Goal: Book appointment/travel/reservation

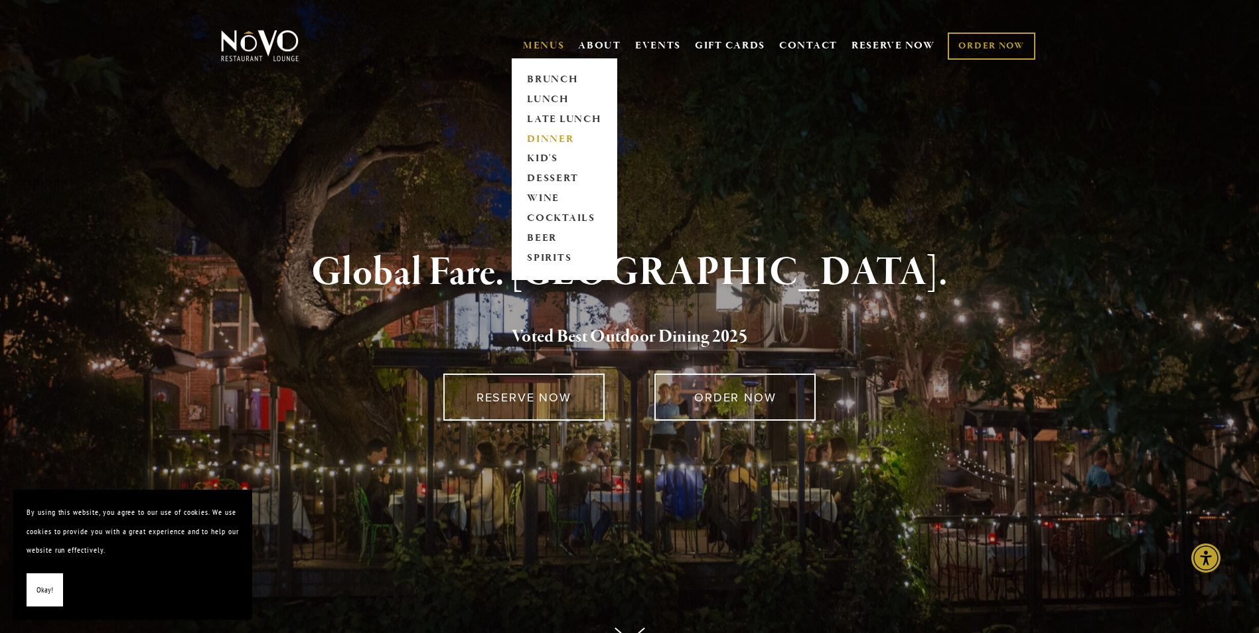
click at [550, 135] on link "DINNER" at bounding box center [564, 139] width 83 height 20
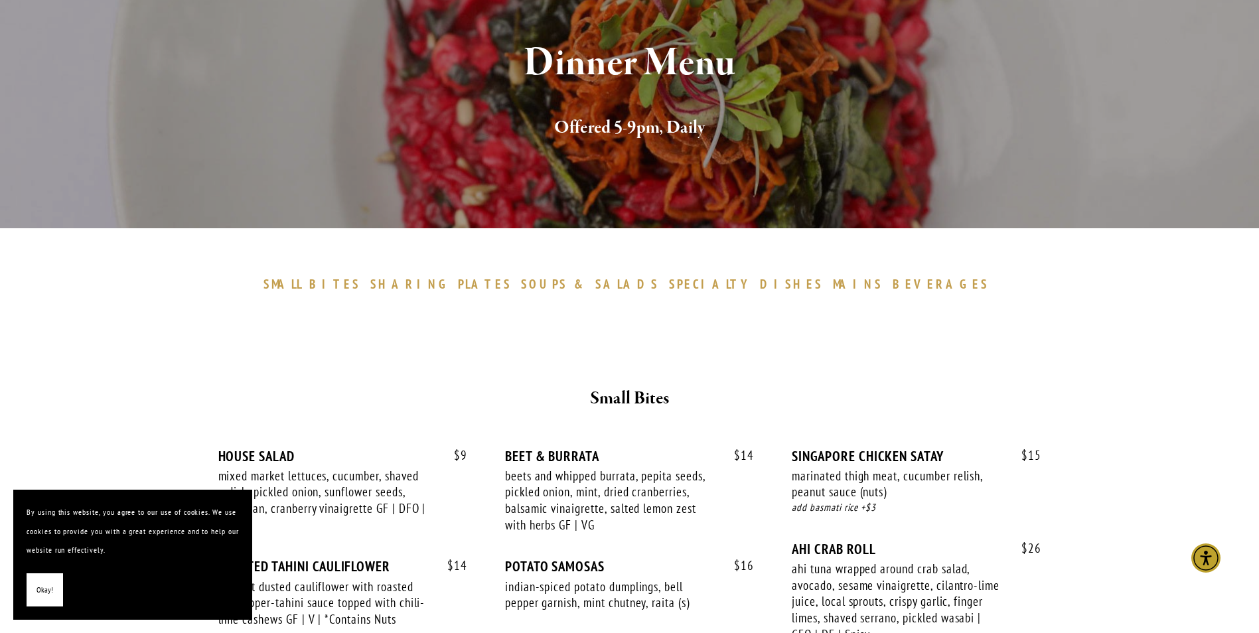
scroll to position [199, 0]
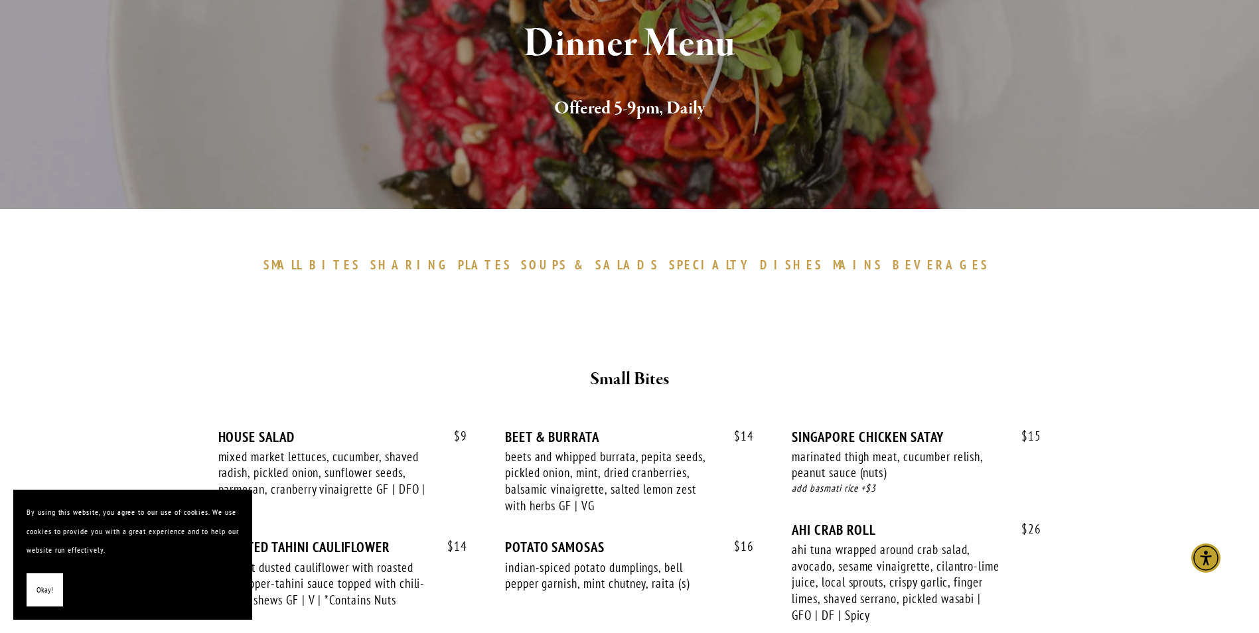
click at [40, 590] on span "Okay!" at bounding box center [45, 590] width 17 height 19
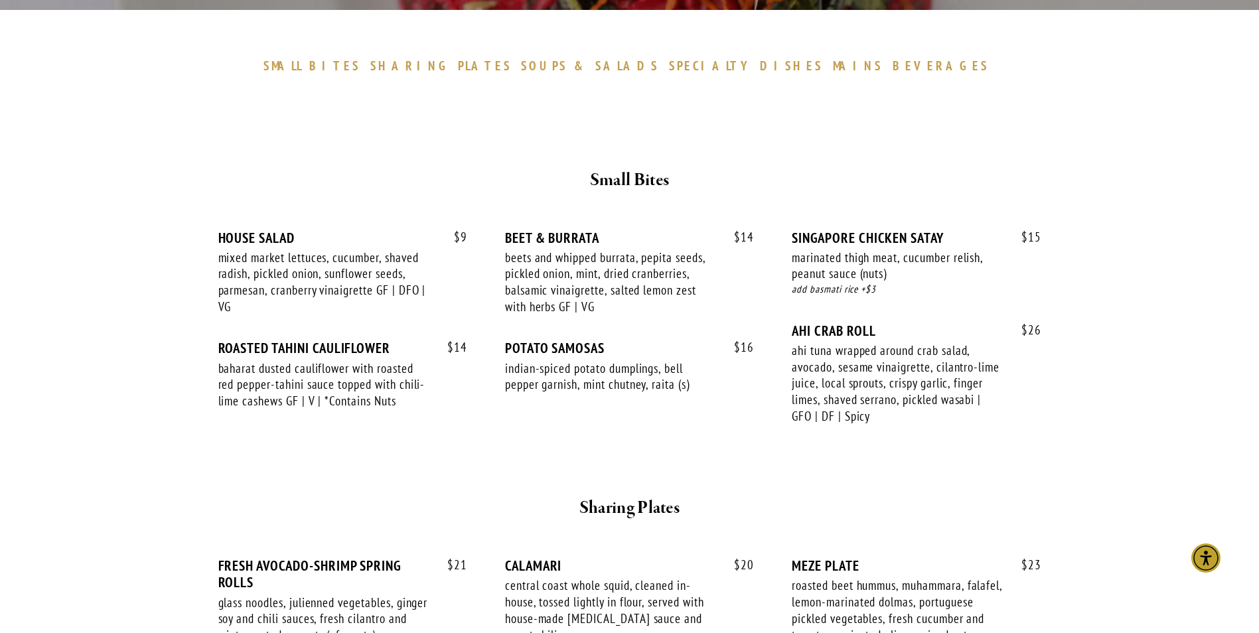
scroll to position [0, 0]
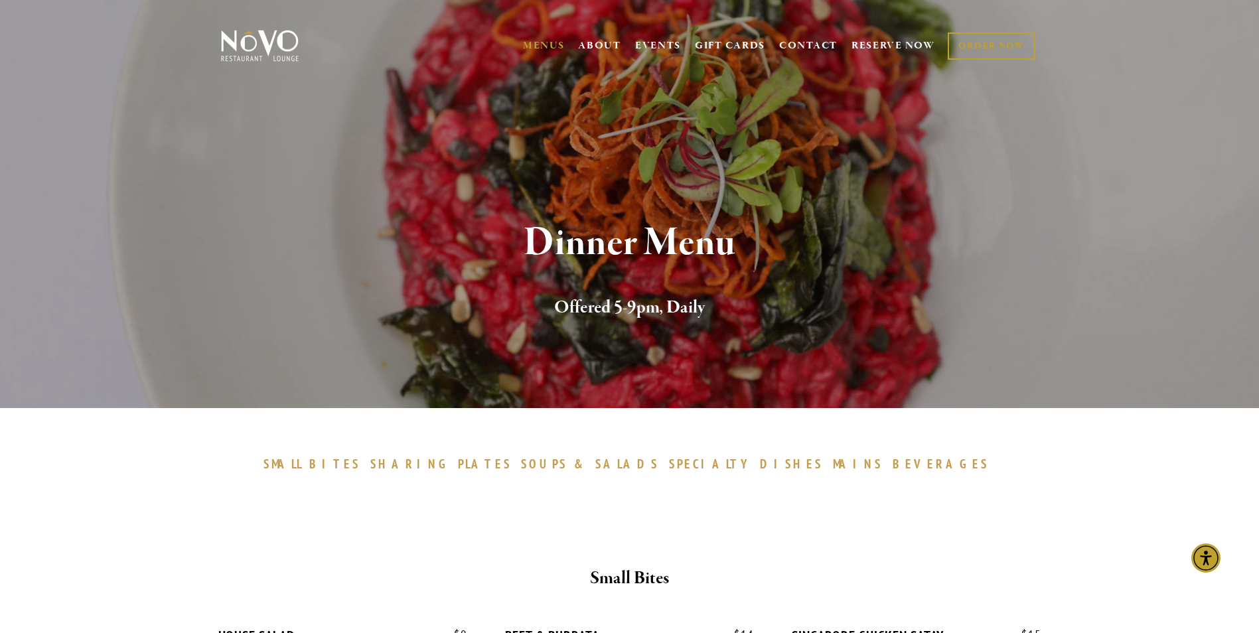
drag, startPoint x: 868, startPoint y: 44, endPoint x: 858, endPoint y: 98, distance: 54.6
click at [868, 43] on link "RESERVE NOW" at bounding box center [894, 45] width 84 height 25
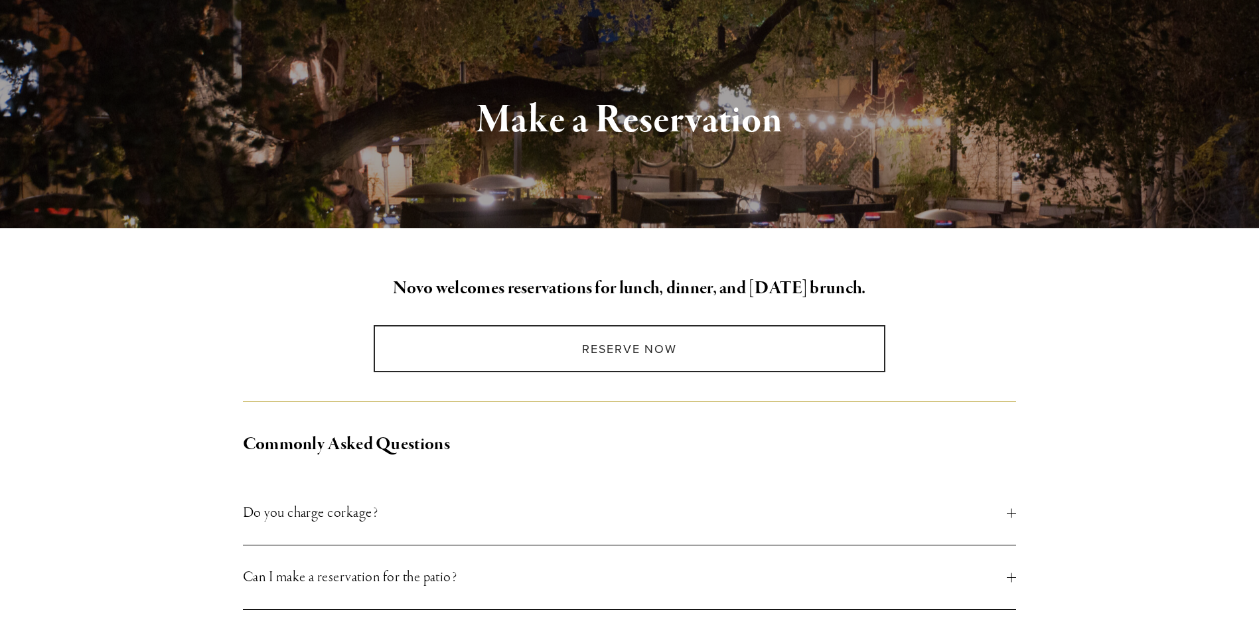
scroll to position [199, 0]
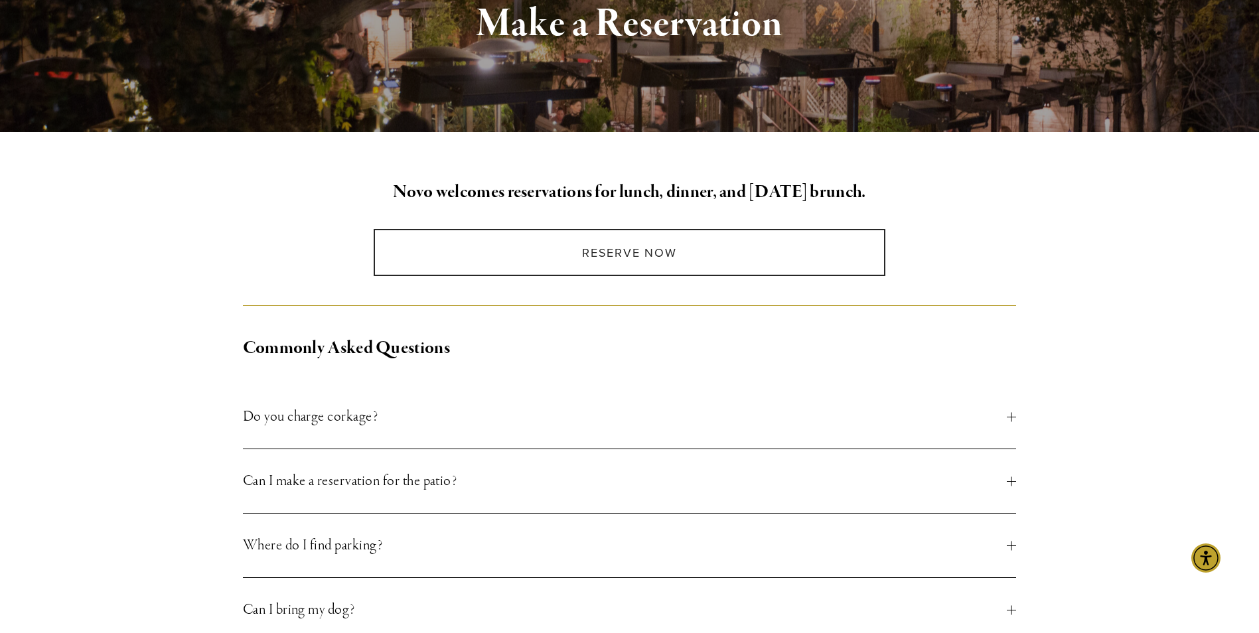
drag, startPoint x: 554, startPoint y: 256, endPoint x: 576, endPoint y: 289, distance: 39.6
click at [554, 256] on link "Reserve Now" at bounding box center [630, 252] width 512 height 47
